Goal: Task Accomplishment & Management: Manage account settings

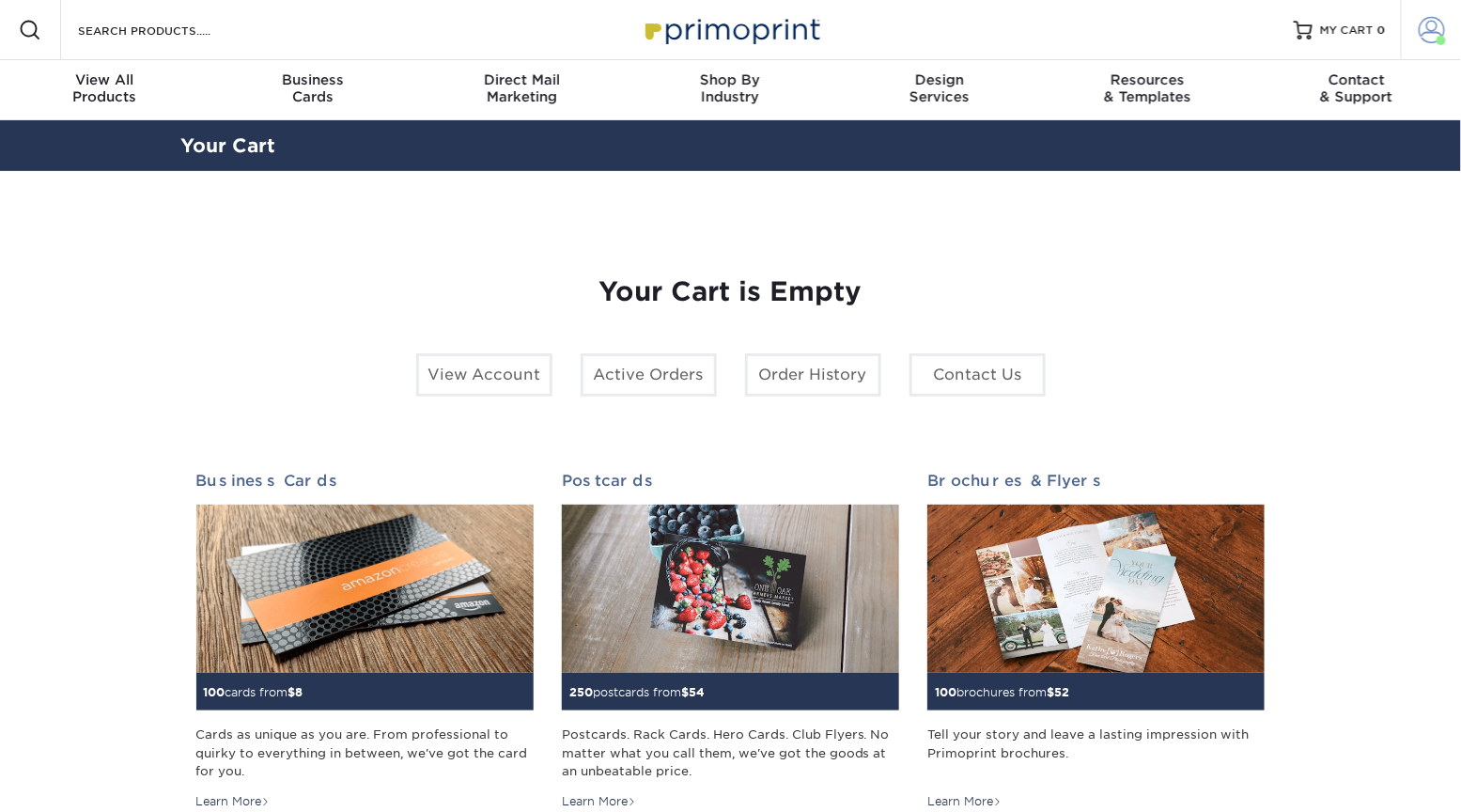
click at [1424, 38] on span at bounding box center [1432, 30] width 27 height 27
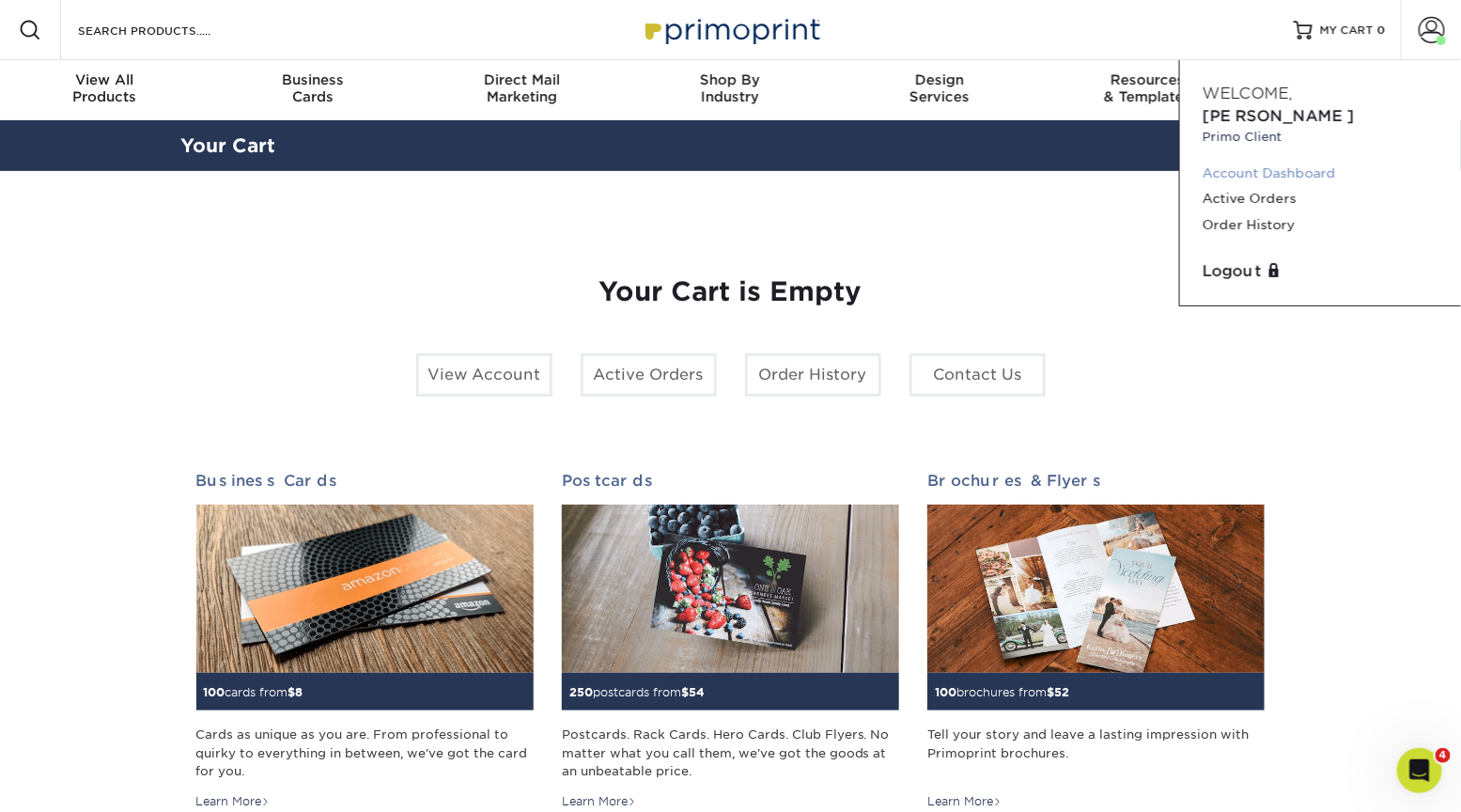
click at [1278, 160] on link "Account Dashboard" at bounding box center [1321, 173] width 236 height 26
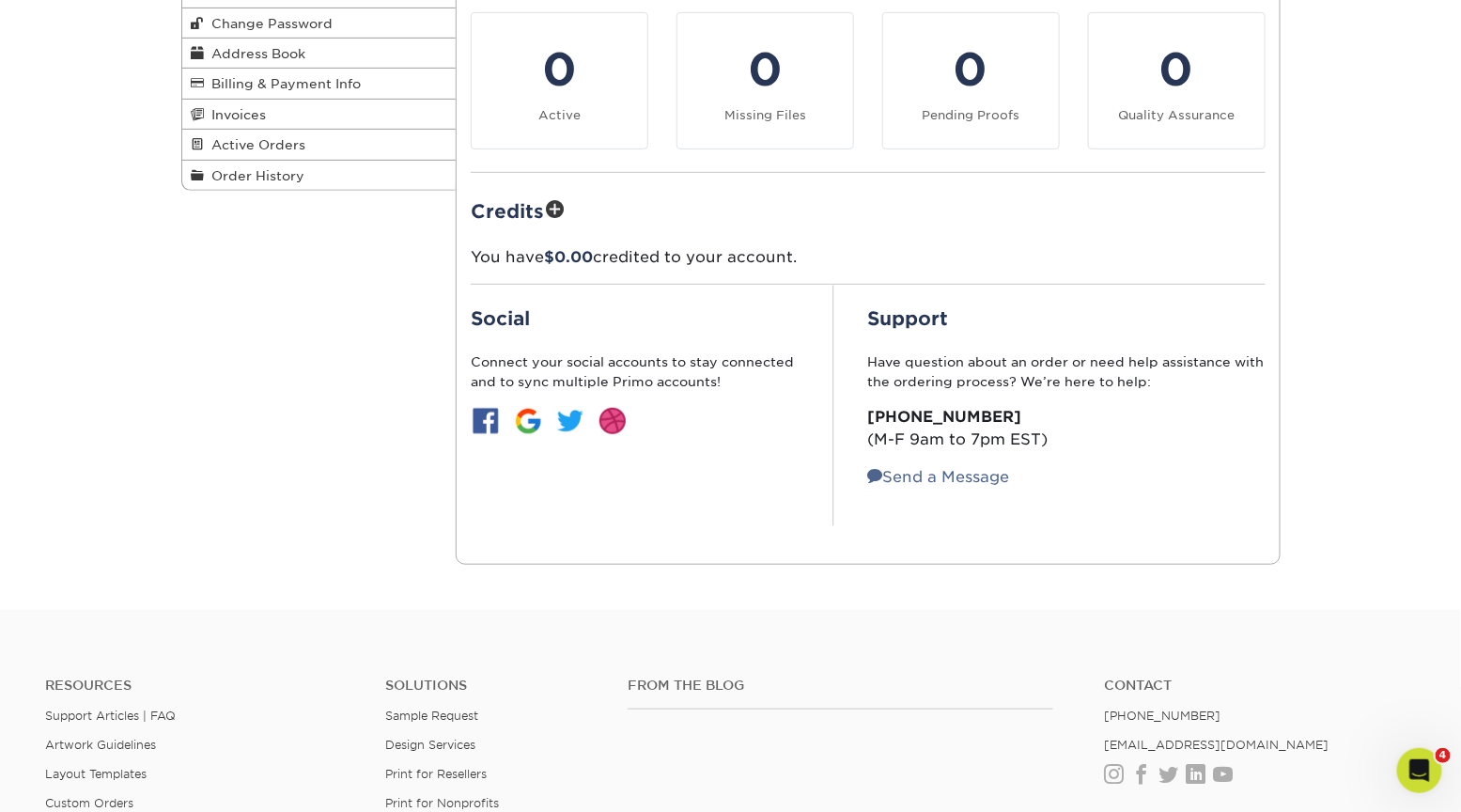
scroll to position [358, 0]
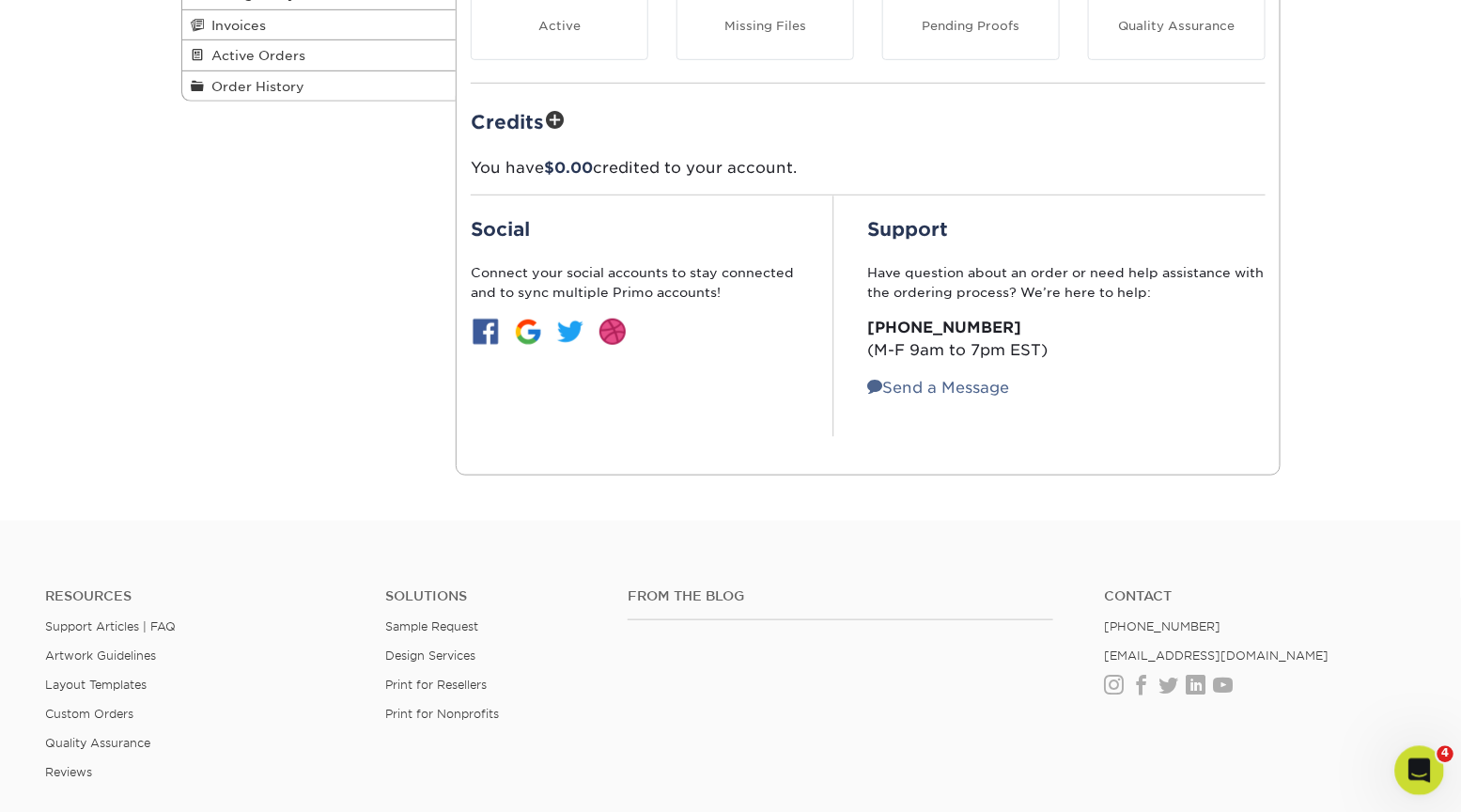
click at [1418, 766] on icon "Open Intercom Messenger" at bounding box center [1417, 767] width 31 height 31
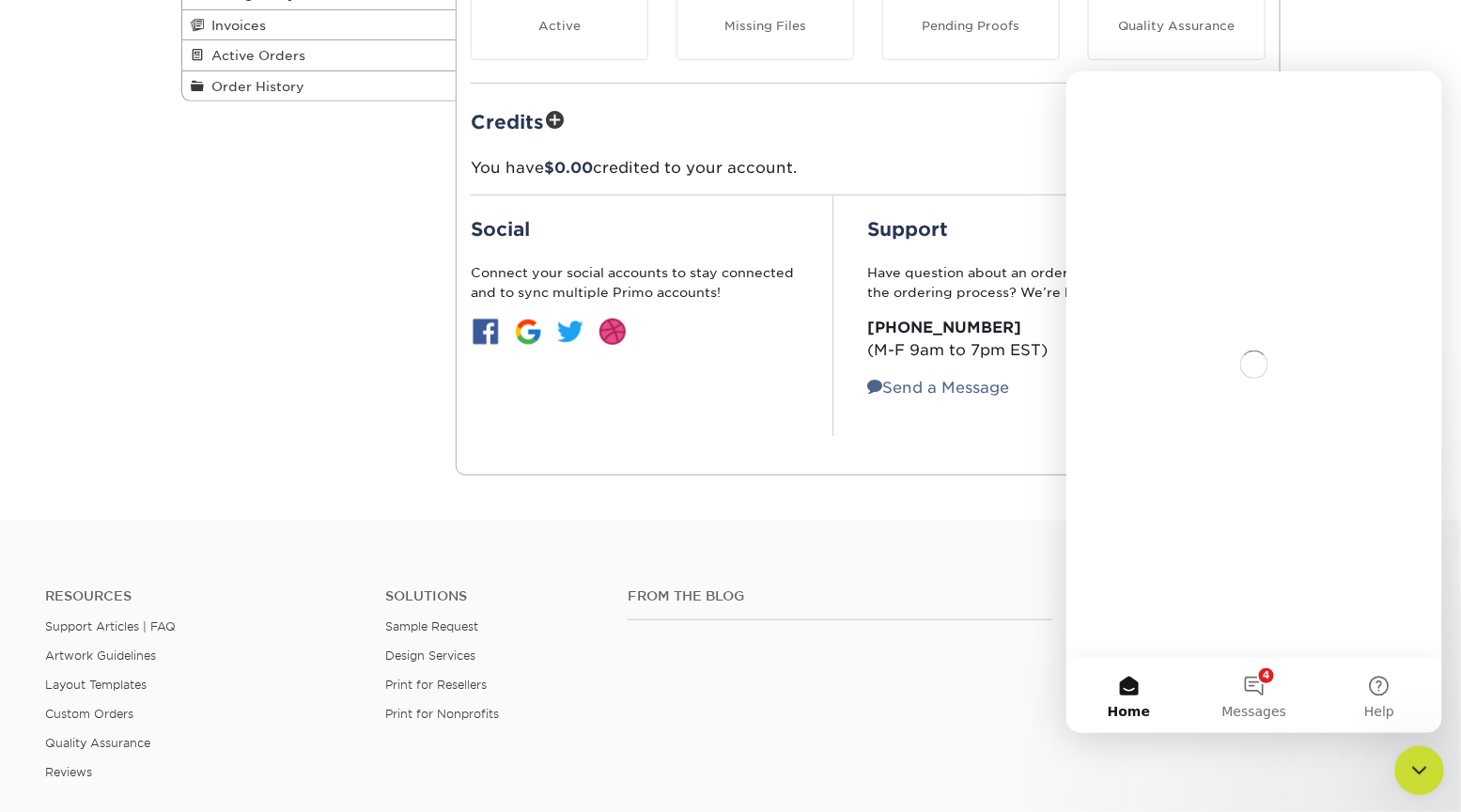
scroll to position [0, 0]
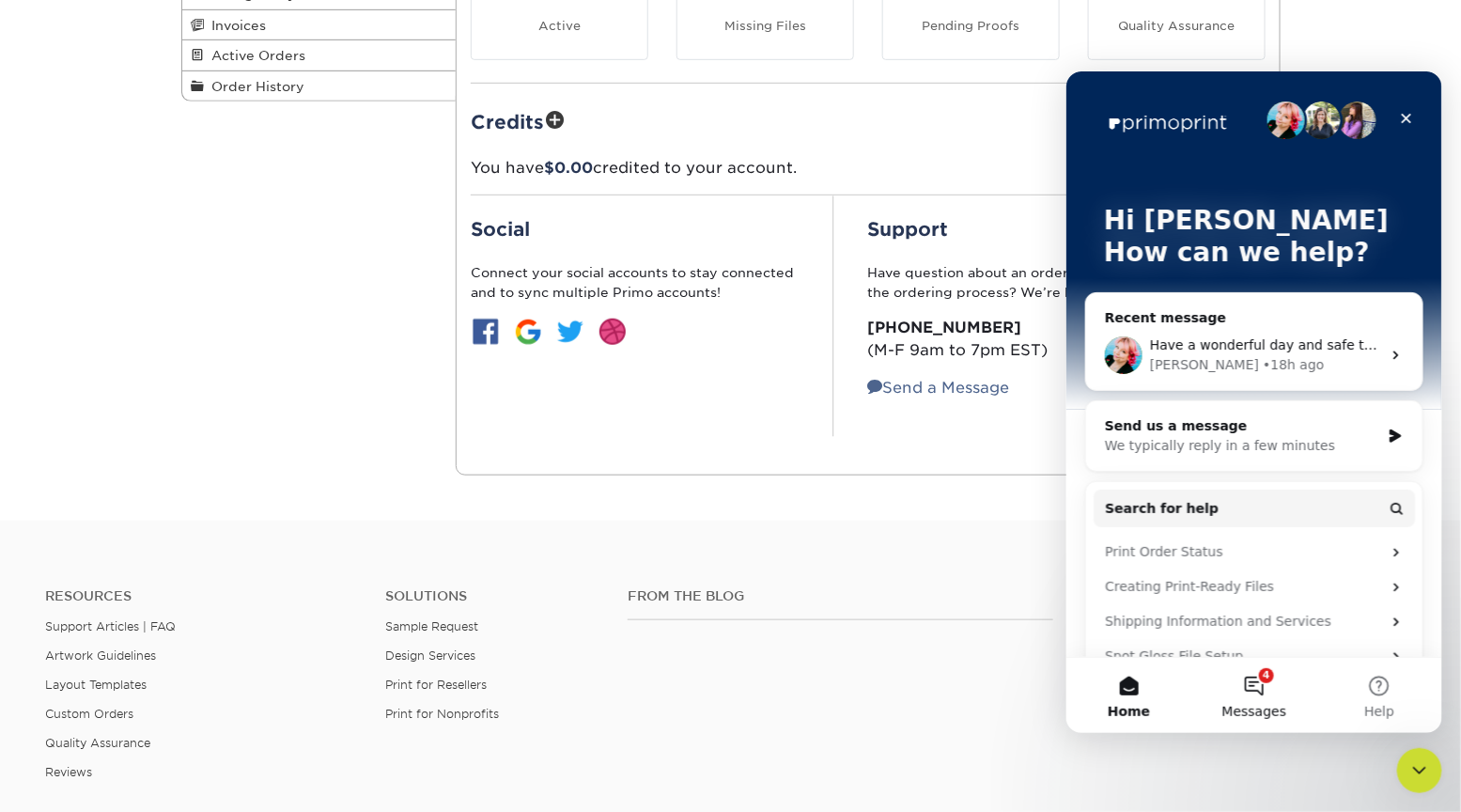
click at [1256, 699] on button "4 Messages" at bounding box center [1253, 694] width 125 height 75
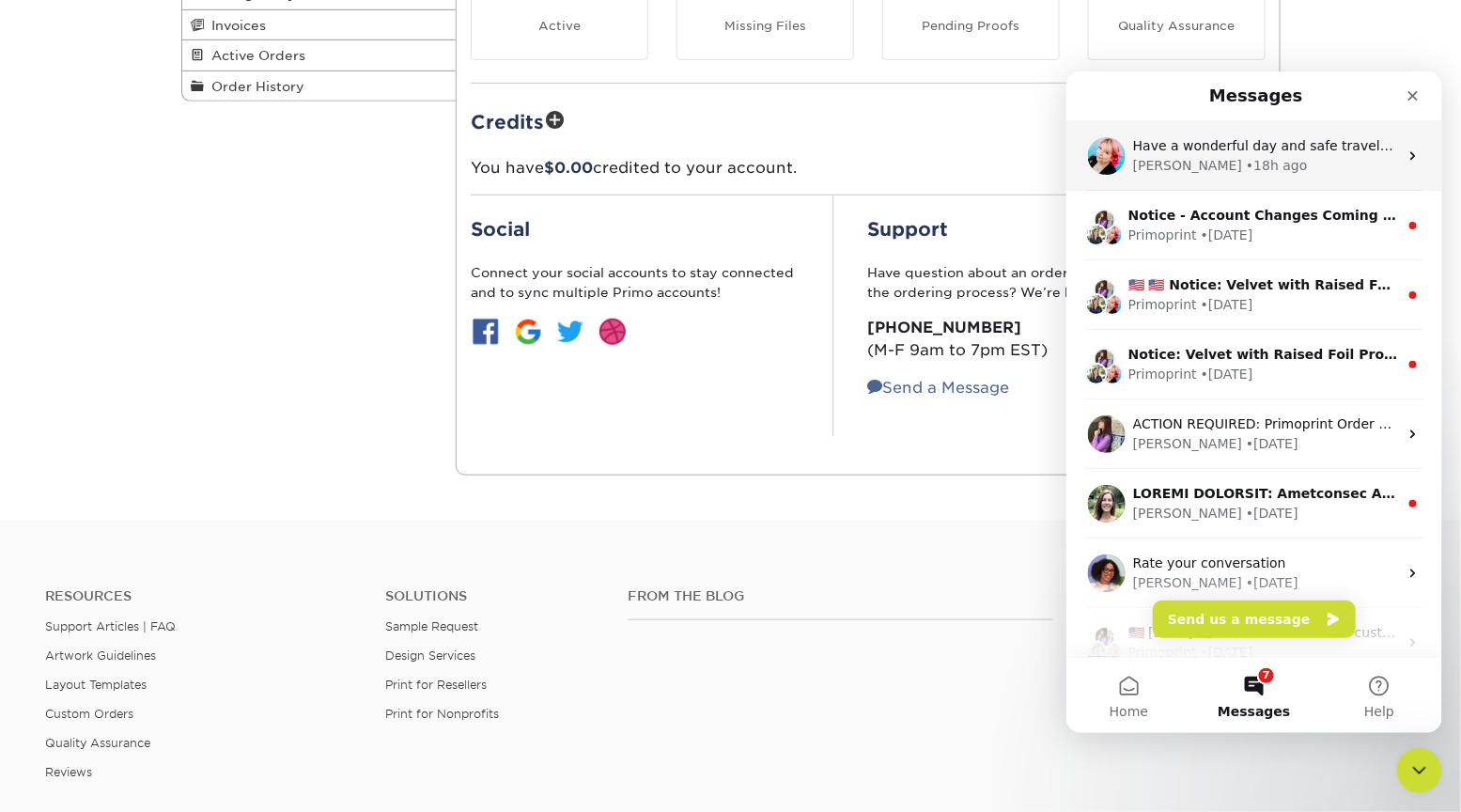
click at [1245, 170] on div "• 18h ago" at bounding box center [1276, 165] width 61 height 20
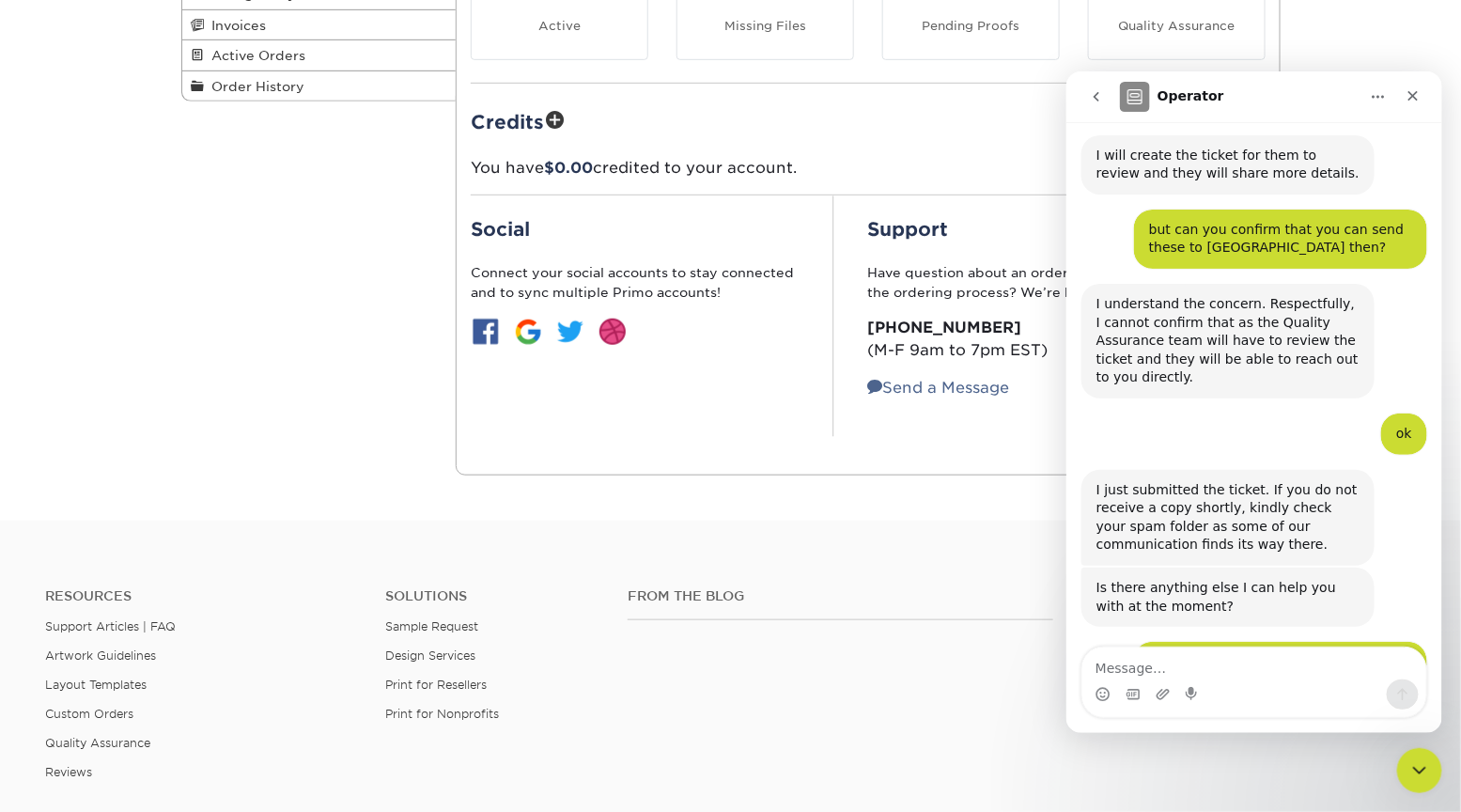
scroll to position [5605, 0]
